Goal: Navigation & Orientation: Find specific page/section

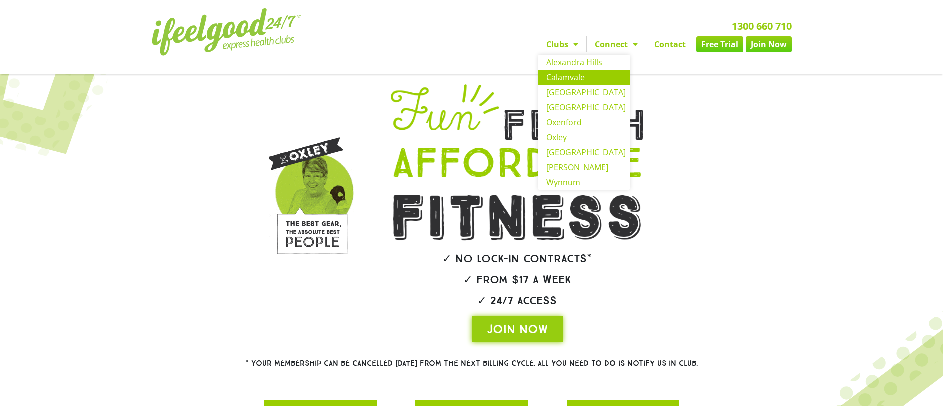
click at [566, 79] on link "Calamvale" at bounding box center [583, 77] width 91 height 15
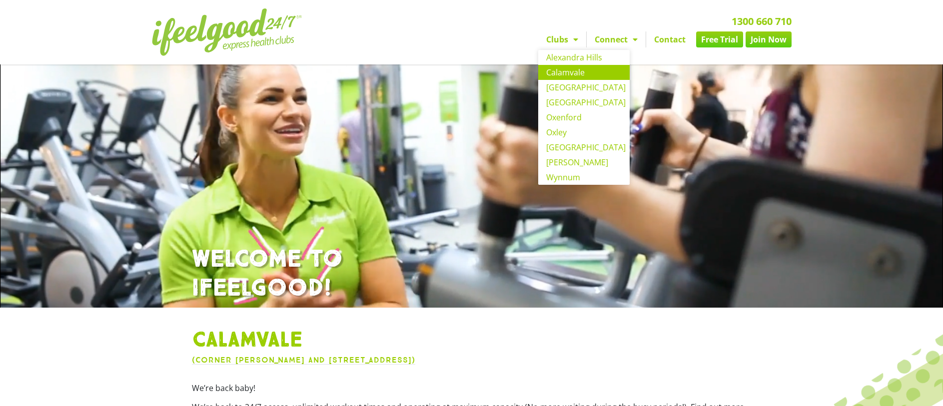
click at [574, 74] on link "Calamvale" at bounding box center [583, 72] width 91 height 15
